Goal: Information Seeking & Learning: Learn about a topic

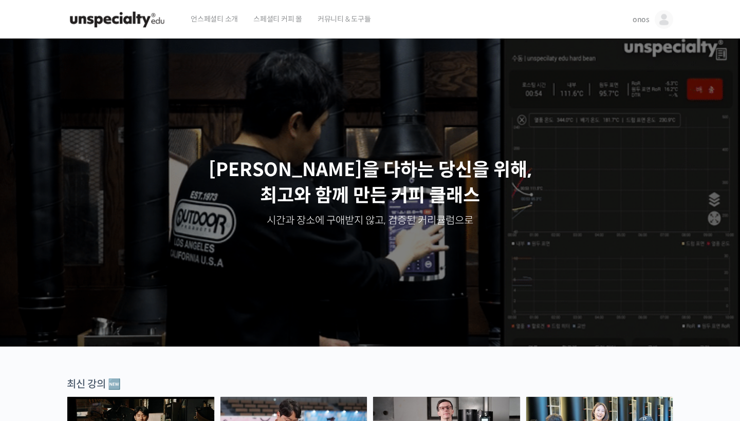
click at [642, 23] on span "onos" at bounding box center [640, 19] width 17 height 9
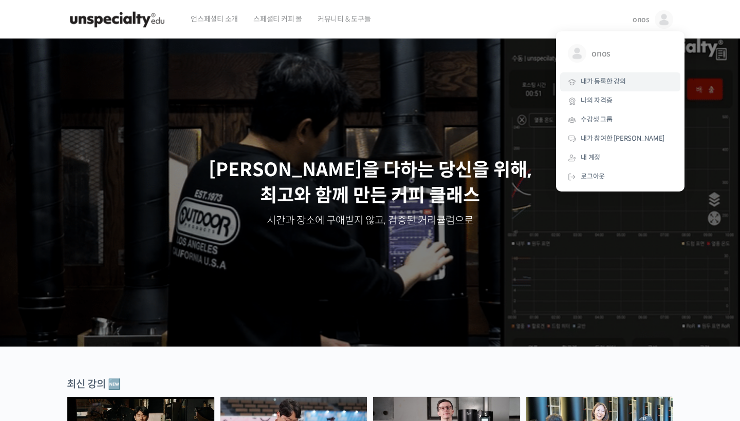
click at [592, 81] on span "내가 등록한 강의" at bounding box center [603, 81] width 45 height 9
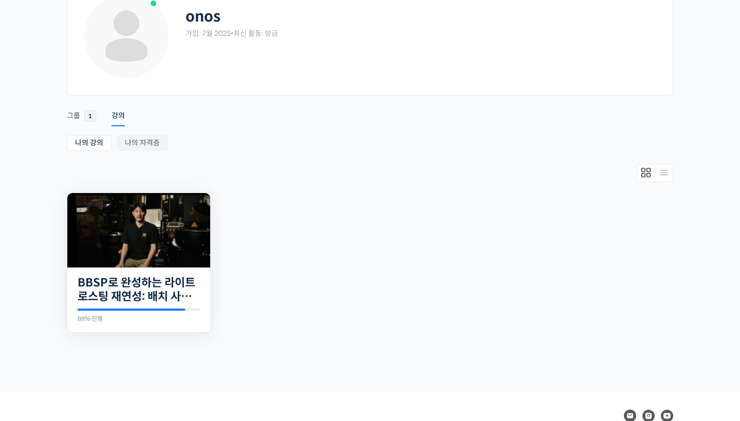
click at [145, 241] on img at bounding box center [138, 230] width 143 height 74
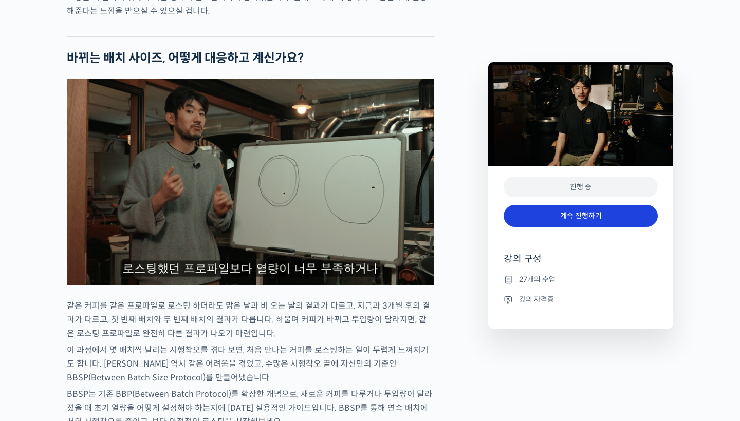
click at [543, 207] on link "계속 진행하기" at bounding box center [581, 216] width 154 height 22
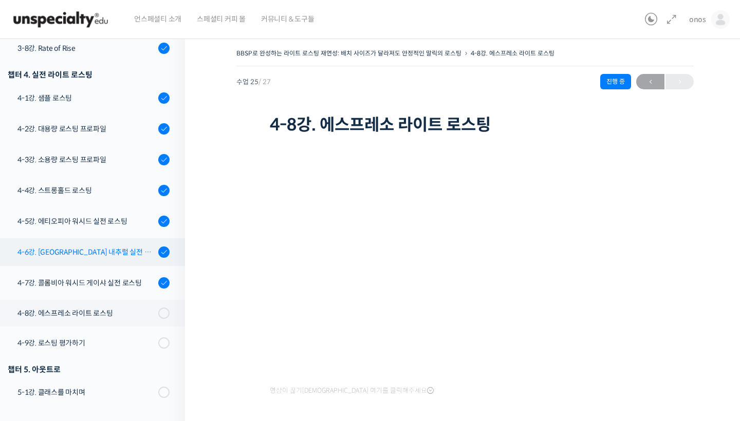
click at [86, 246] on link "4-6강. [GEOGRAPHIC_DATA] 내추럴 실전 로스팅" at bounding box center [90, 252] width 190 height 28
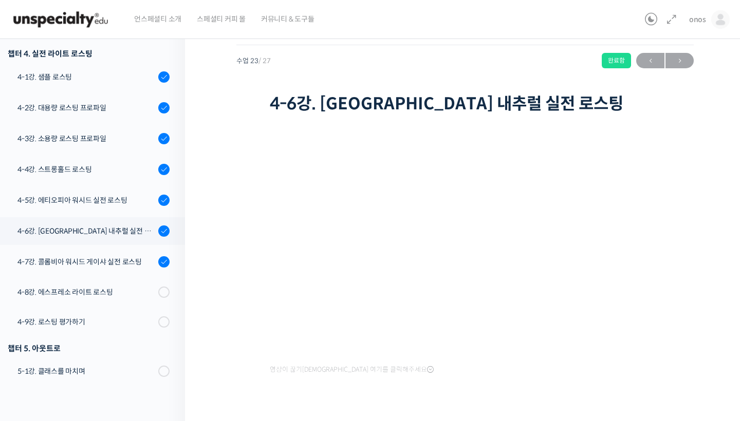
scroll to position [4, 0]
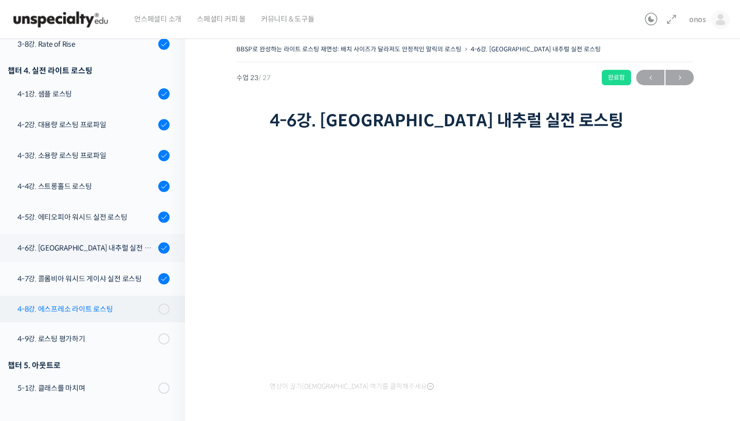
click at [84, 304] on div "4-8강. 에스프레소 라이트 로스팅" at bounding box center [86, 309] width 138 height 11
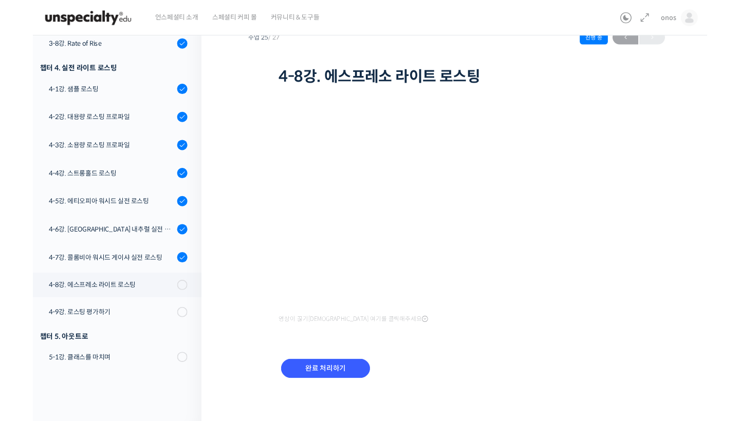
scroll to position [661, 0]
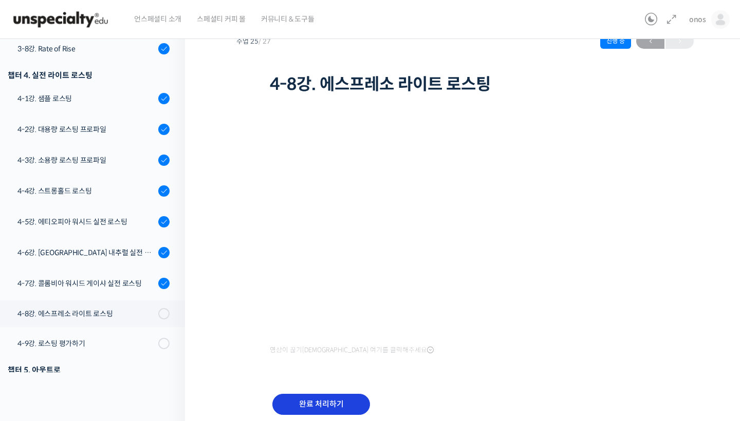
click at [351, 397] on input "완료 처리하기" at bounding box center [321, 404] width 98 height 21
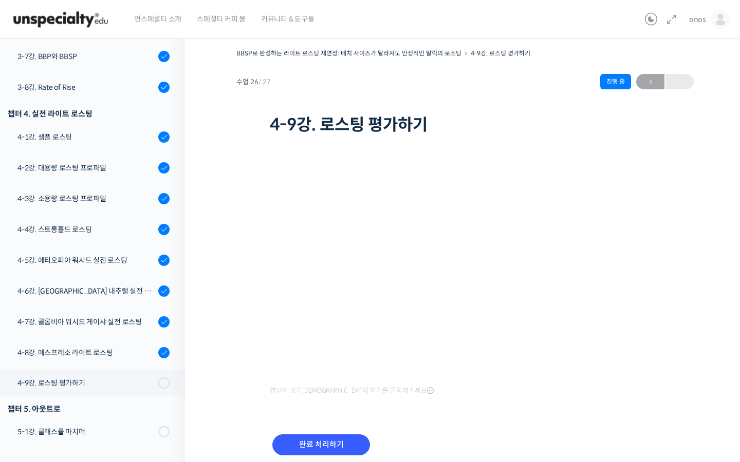
scroll to position [662, 0]
